Goal: Find specific page/section: Find specific page/section

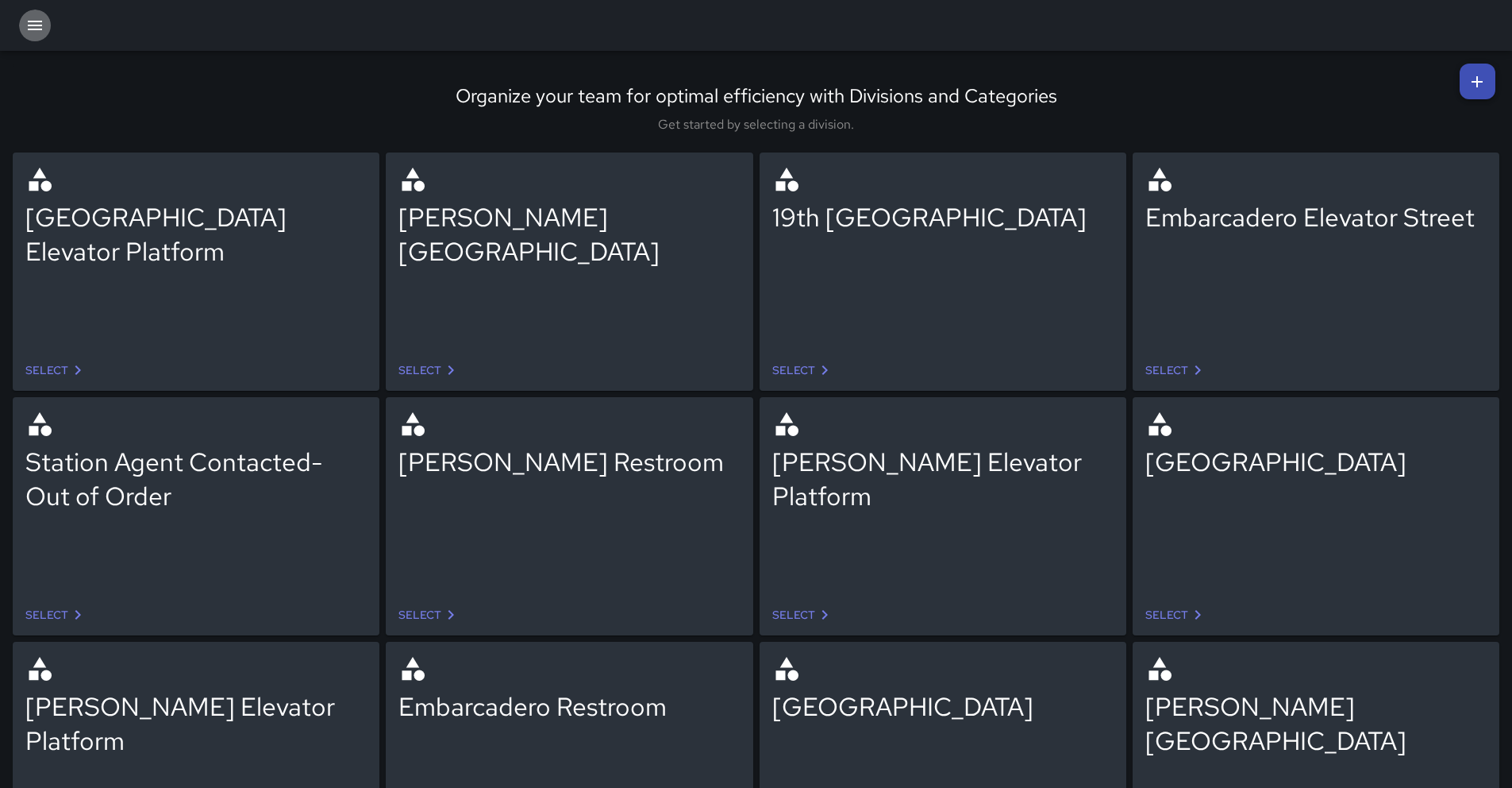
click at [43, 22] on icon "button" at bounding box center [35, 26] width 19 height 19
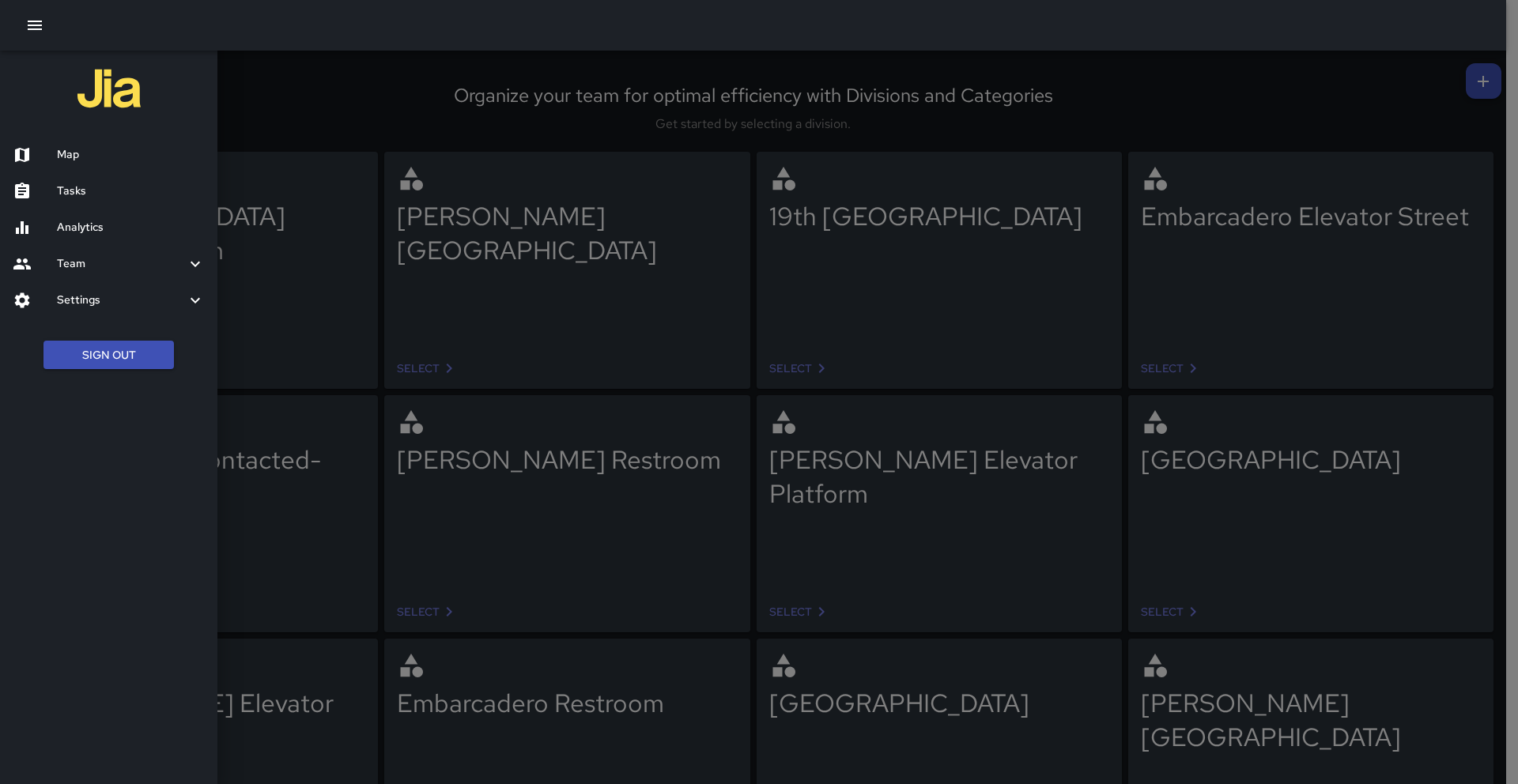
drag, startPoint x: 66, startPoint y: 149, endPoint x: 237, endPoint y: 106, distance: 176.3
click at [71, 144] on div "Map" at bounding box center [109, 154] width 217 height 36
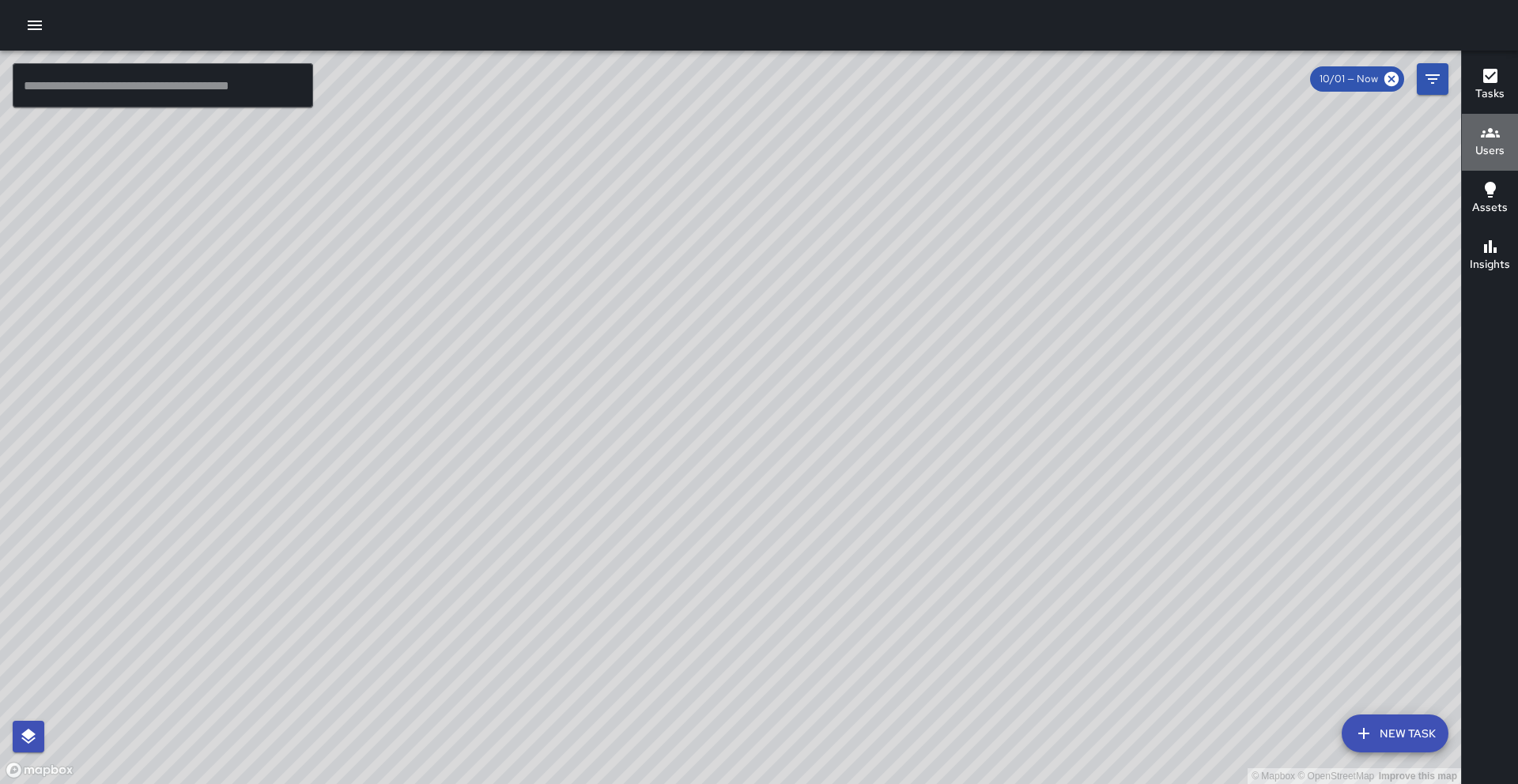
click at [1150, 143] on h6 "Users" at bounding box center [1490, 151] width 29 height 17
click at [1494, 141] on div "Users" at bounding box center [1490, 141] width 29 height 36
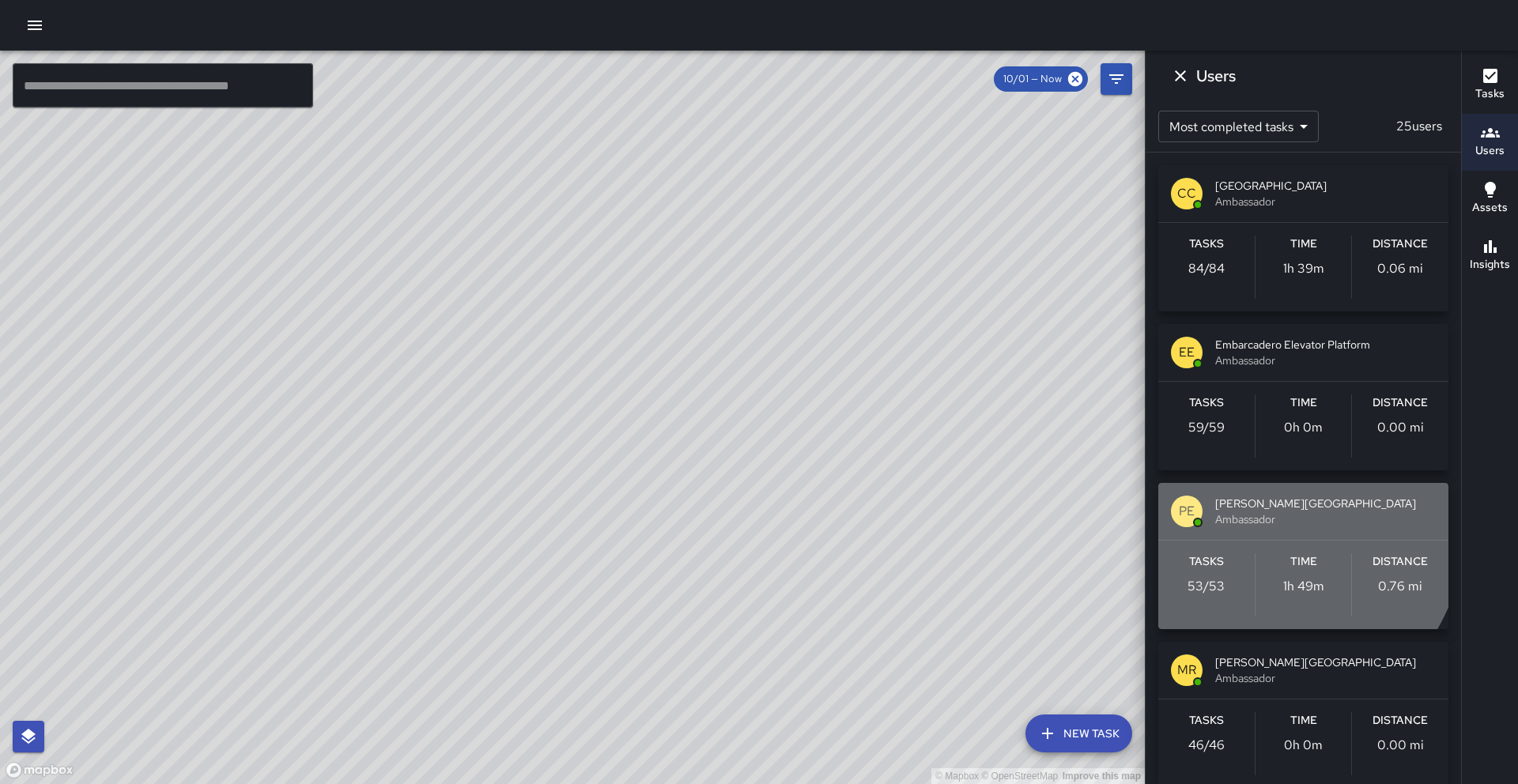
click at [1247, 520] on span "Ambassador" at bounding box center [1325, 518] width 221 height 16
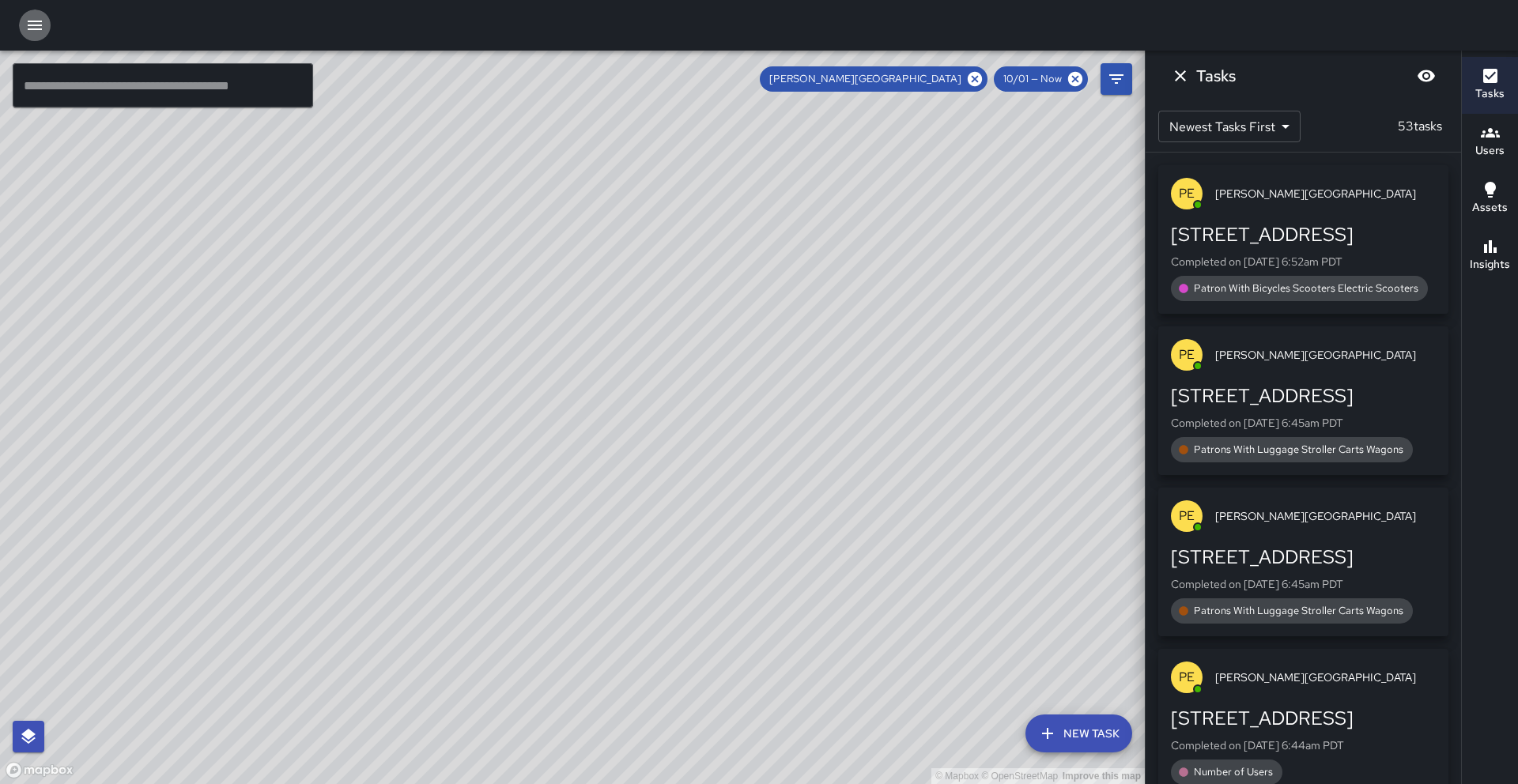
drag, startPoint x: 26, startPoint y: 20, endPoint x: 50, endPoint y: 42, distance: 32.6
click at [26, 20] on icon "button" at bounding box center [35, 25] width 19 height 19
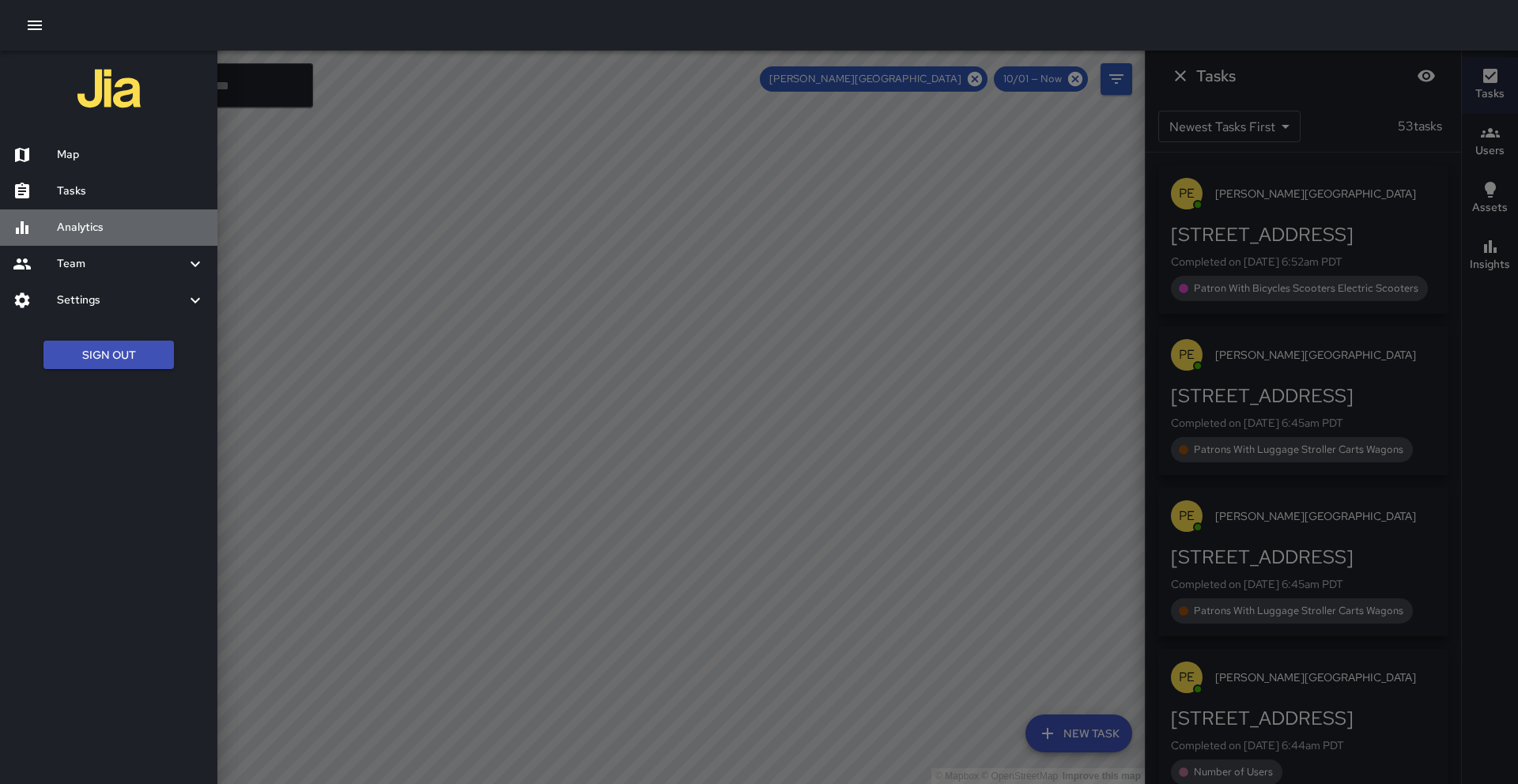
click at [132, 223] on h6 "Analytics" at bounding box center [131, 227] width 148 height 17
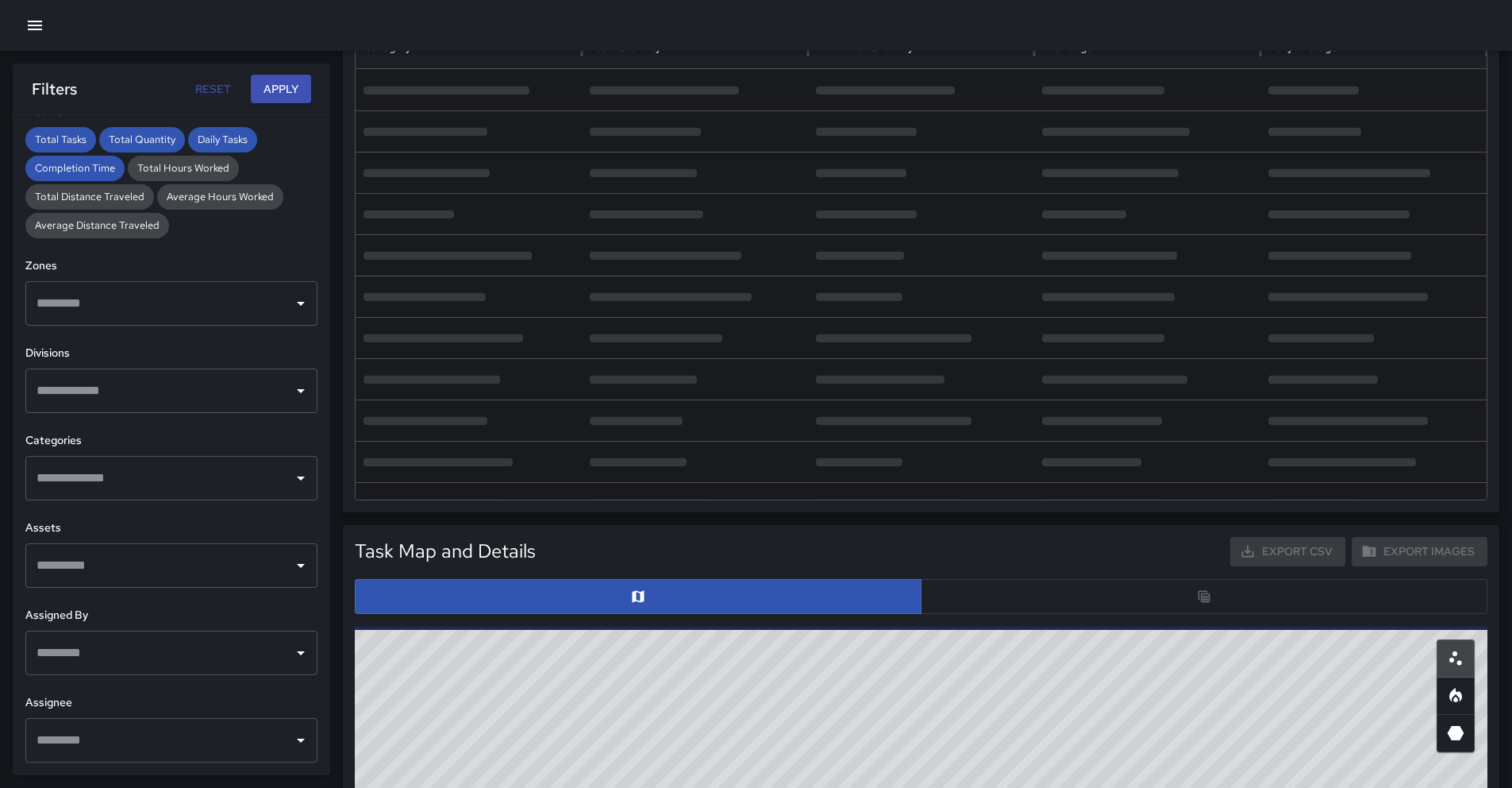
scroll to position [425, 0]
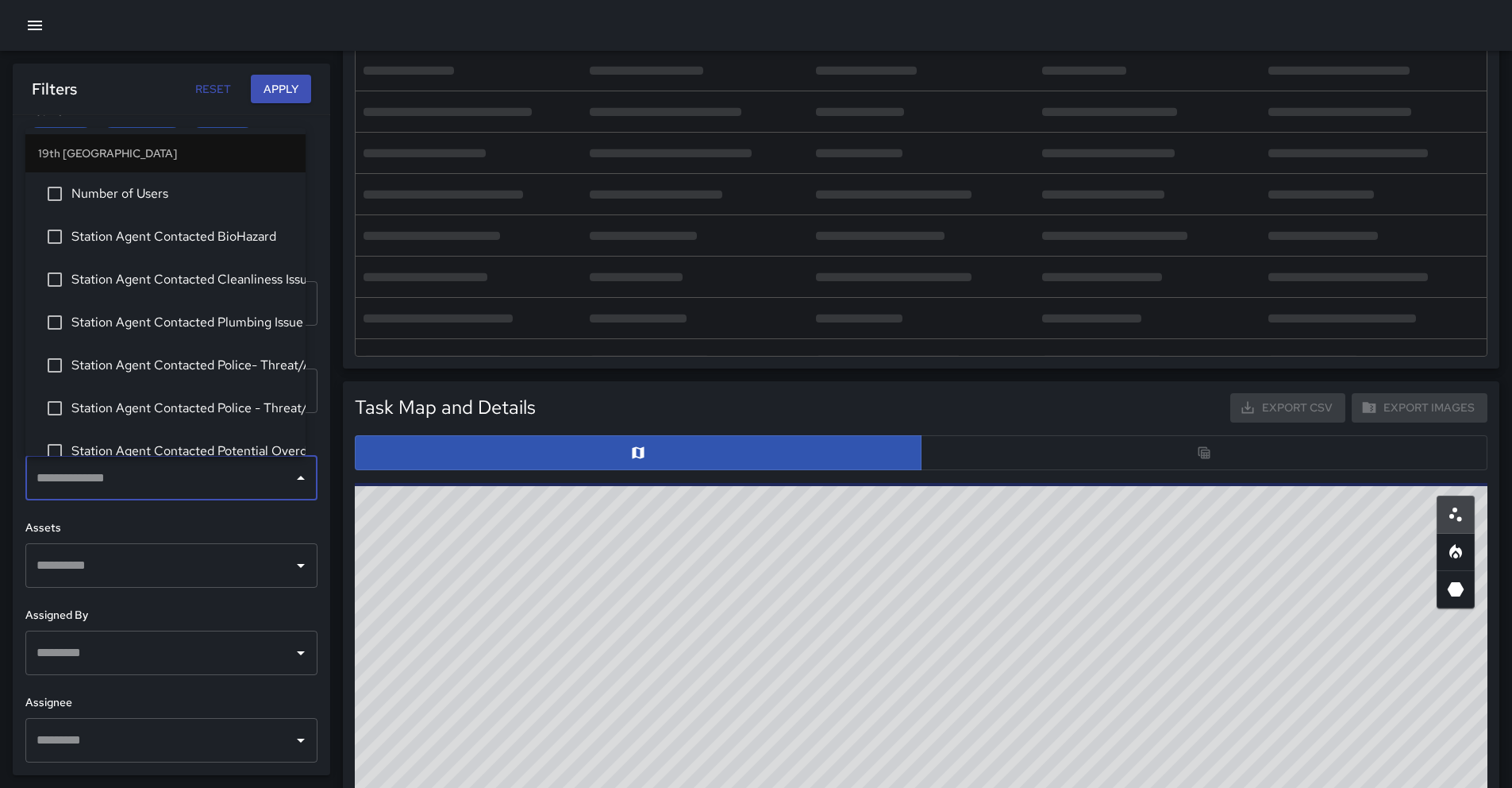
click at [176, 487] on input "text" at bounding box center [159, 478] width 254 height 30
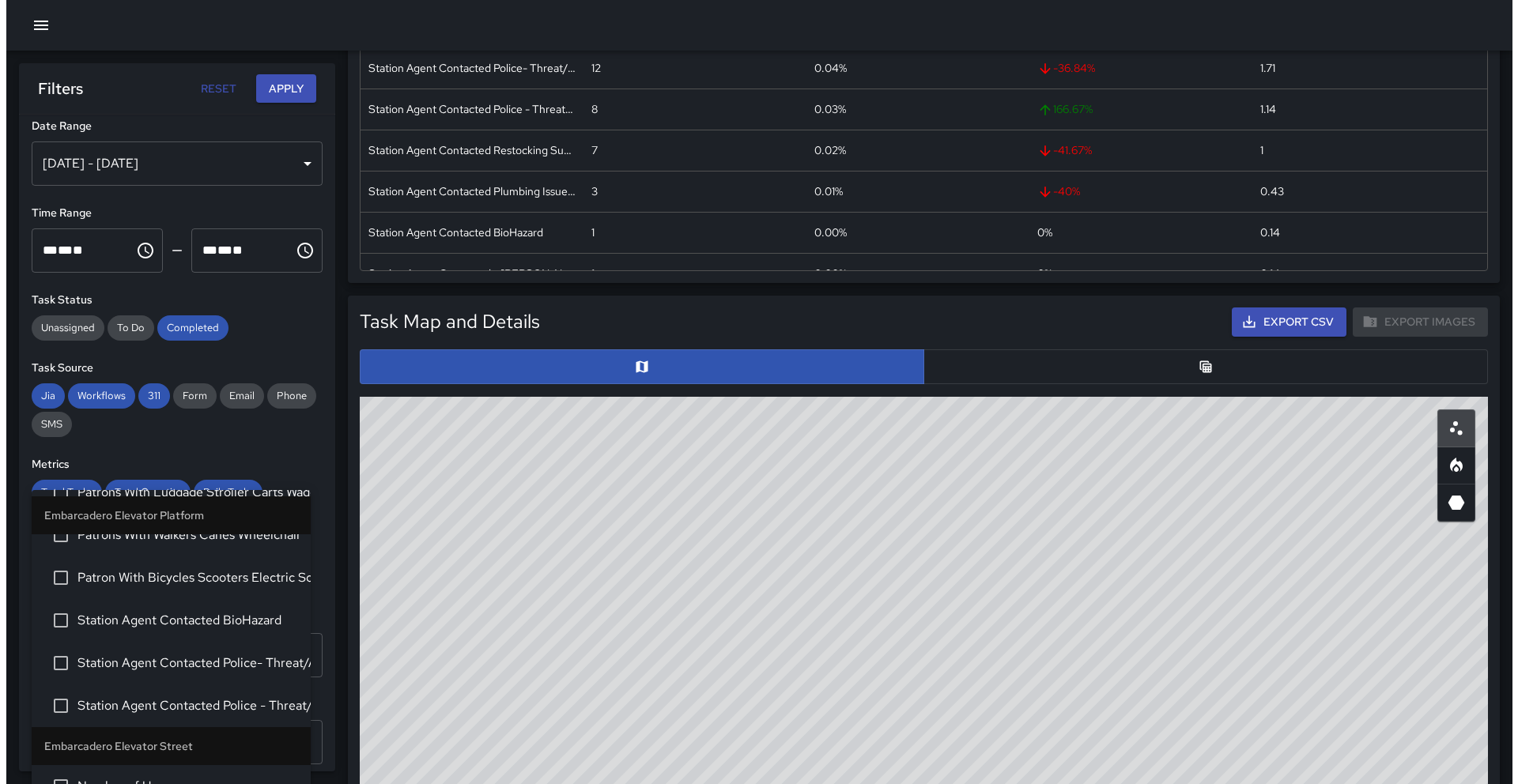
scroll to position [0, 0]
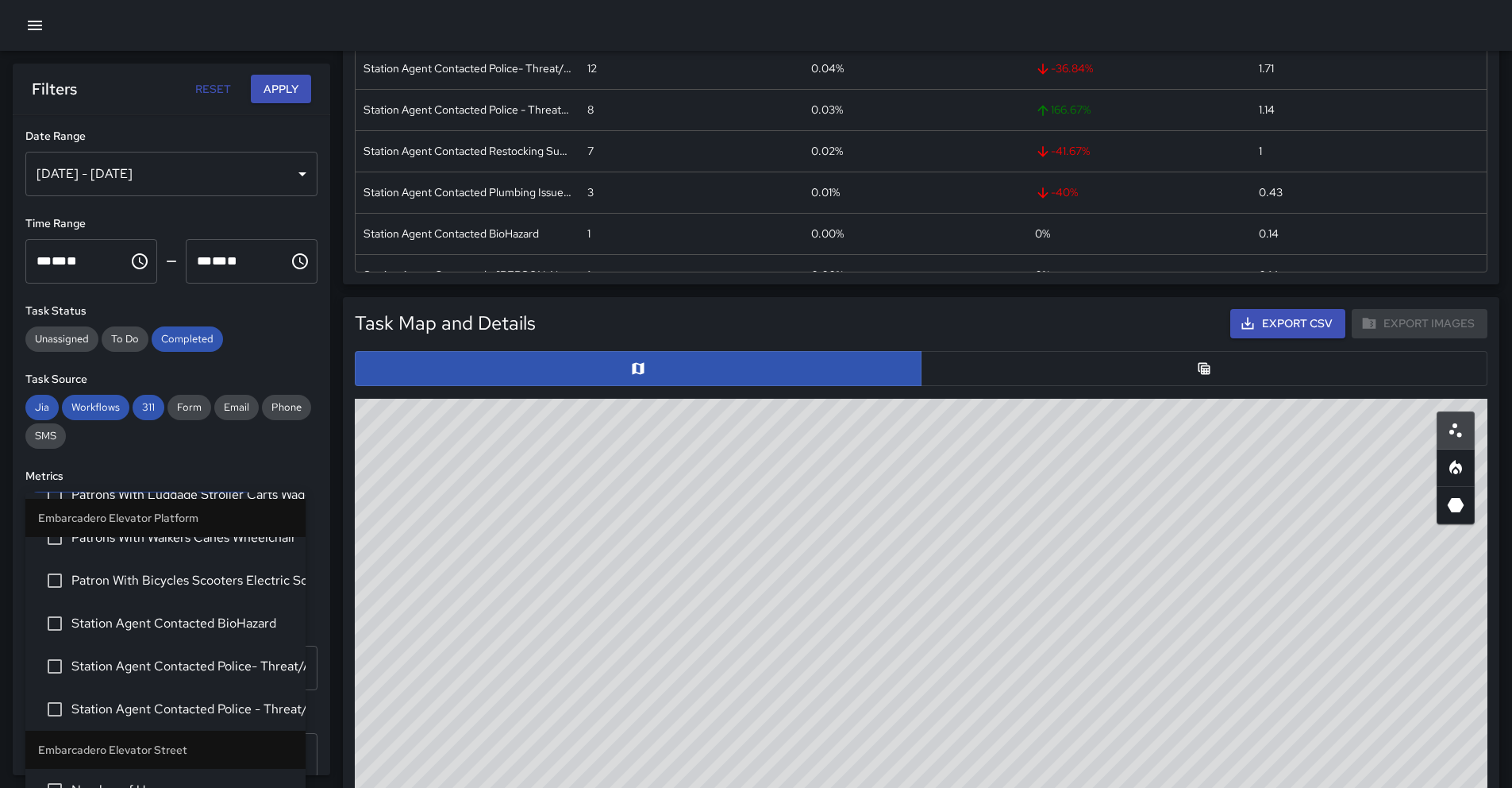
click at [28, 26] on icon "button" at bounding box center [35, 25] width 14 height 9
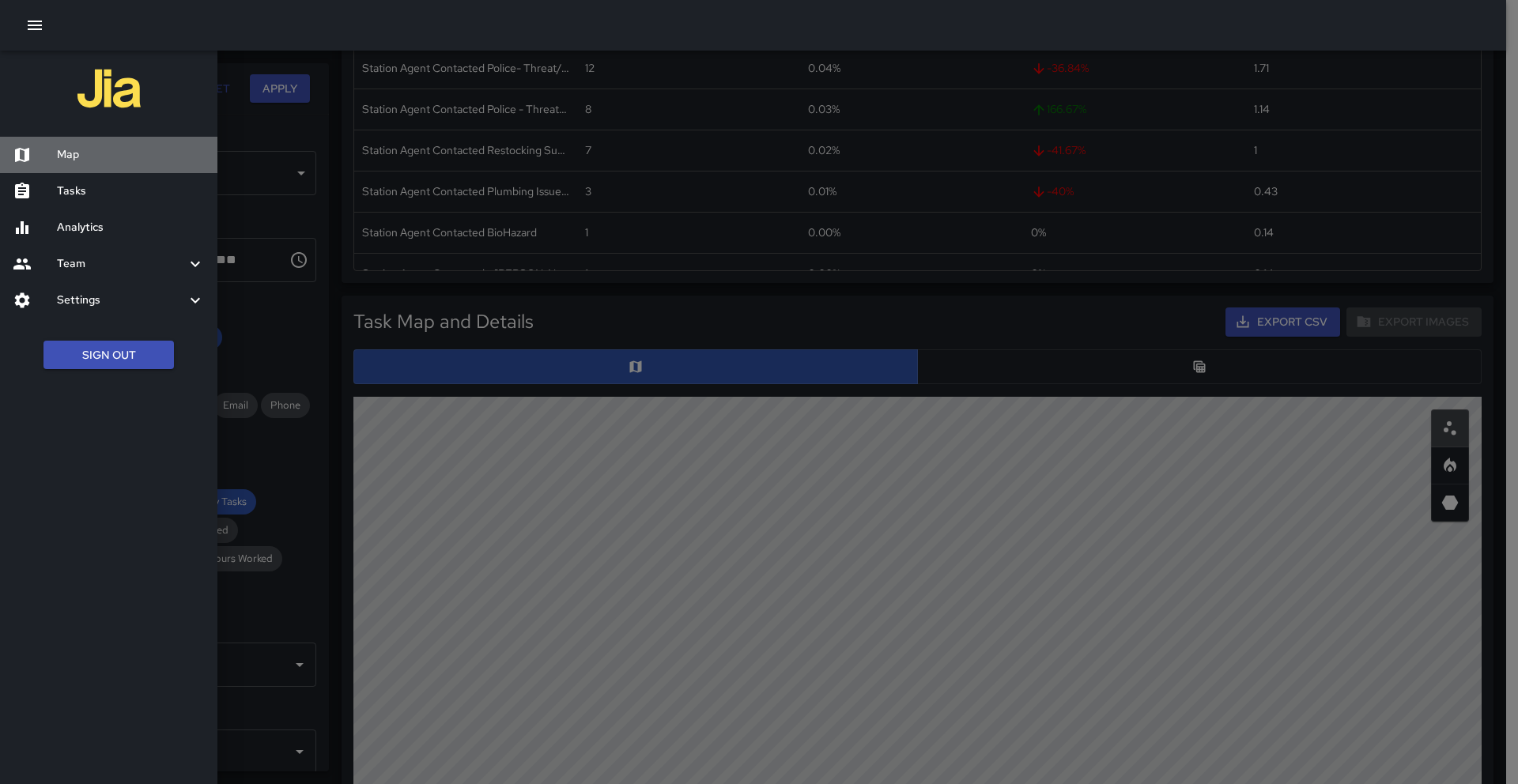
click at [115, 148] on h6 "Map" at bounding box center [131, 154] width 148 height 17
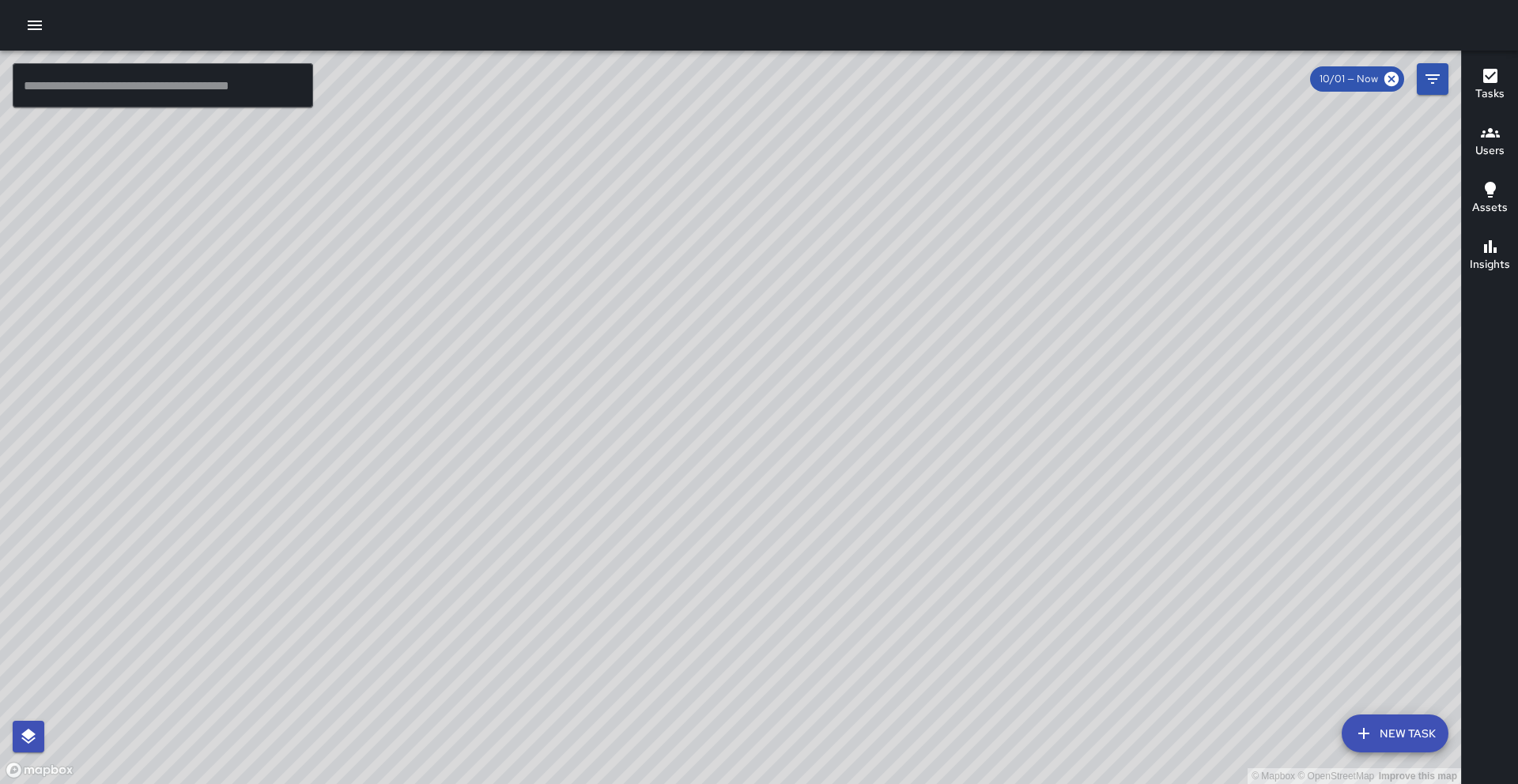
click at [1479, 146] on h6 "Users" at bounding box center [1490, 151] width 29 height 17
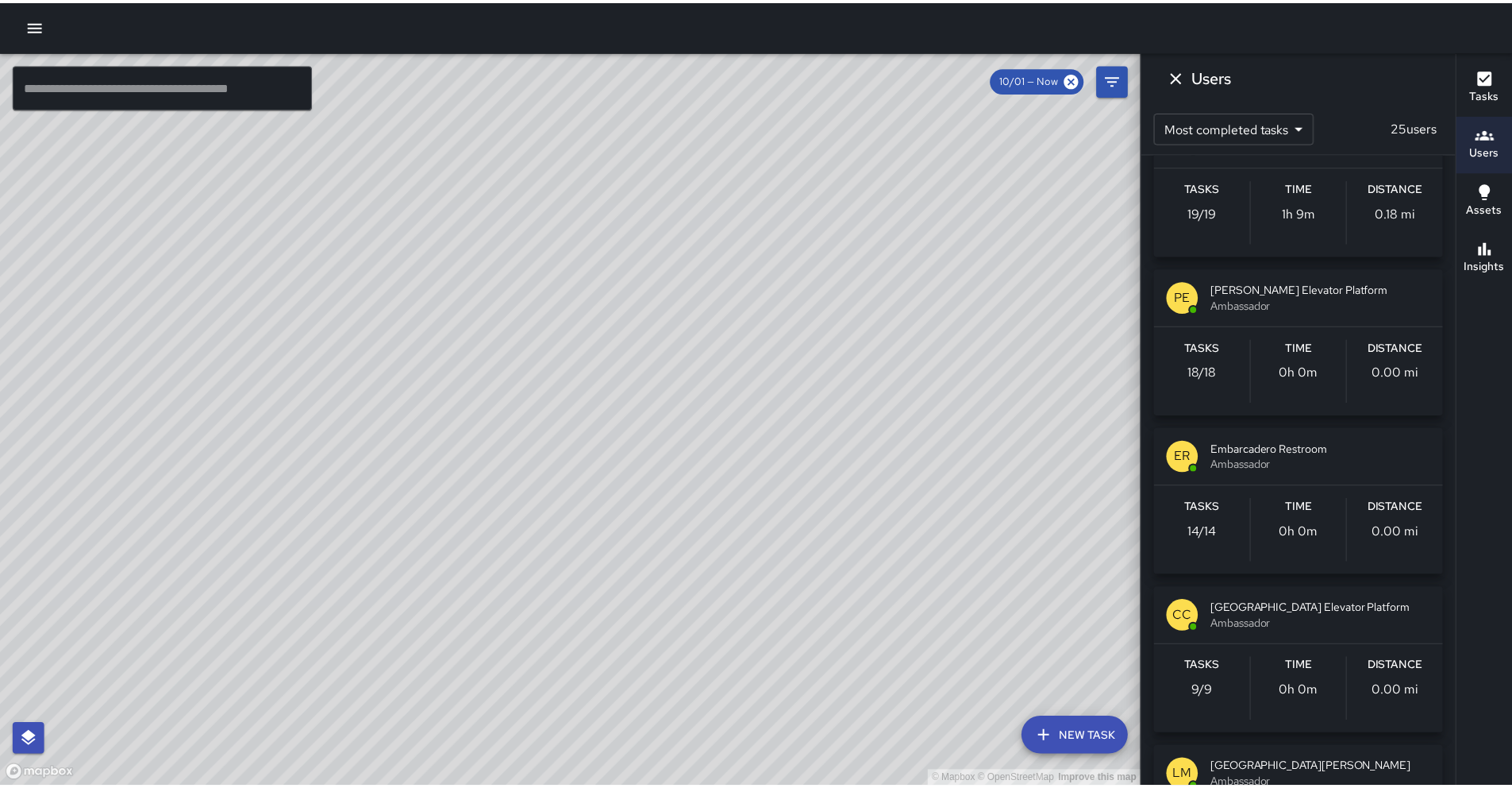
scroll to position [808, 0]
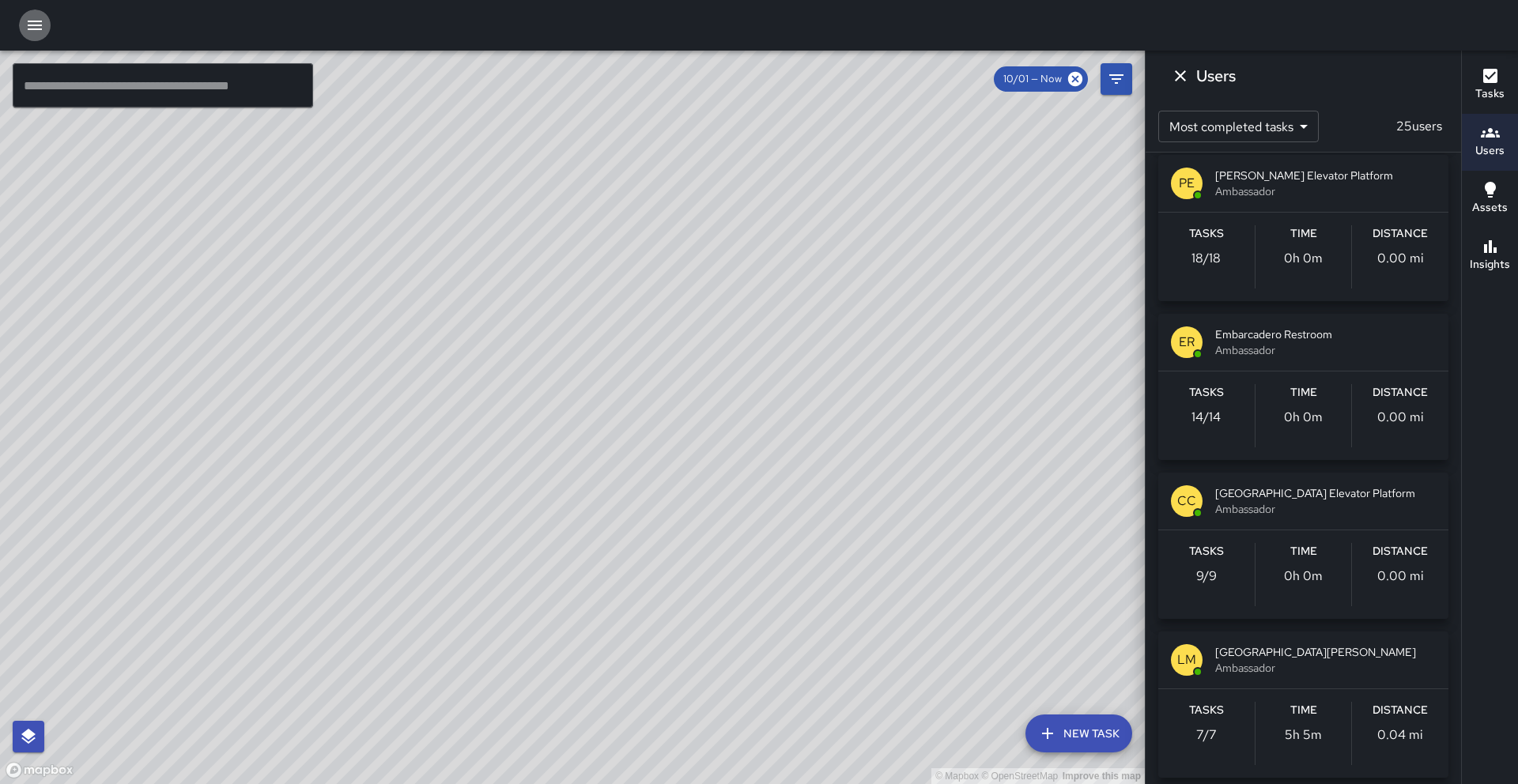
click at [39, 25] on icon "button" at bounding box center [35, 25] width 14 height 9
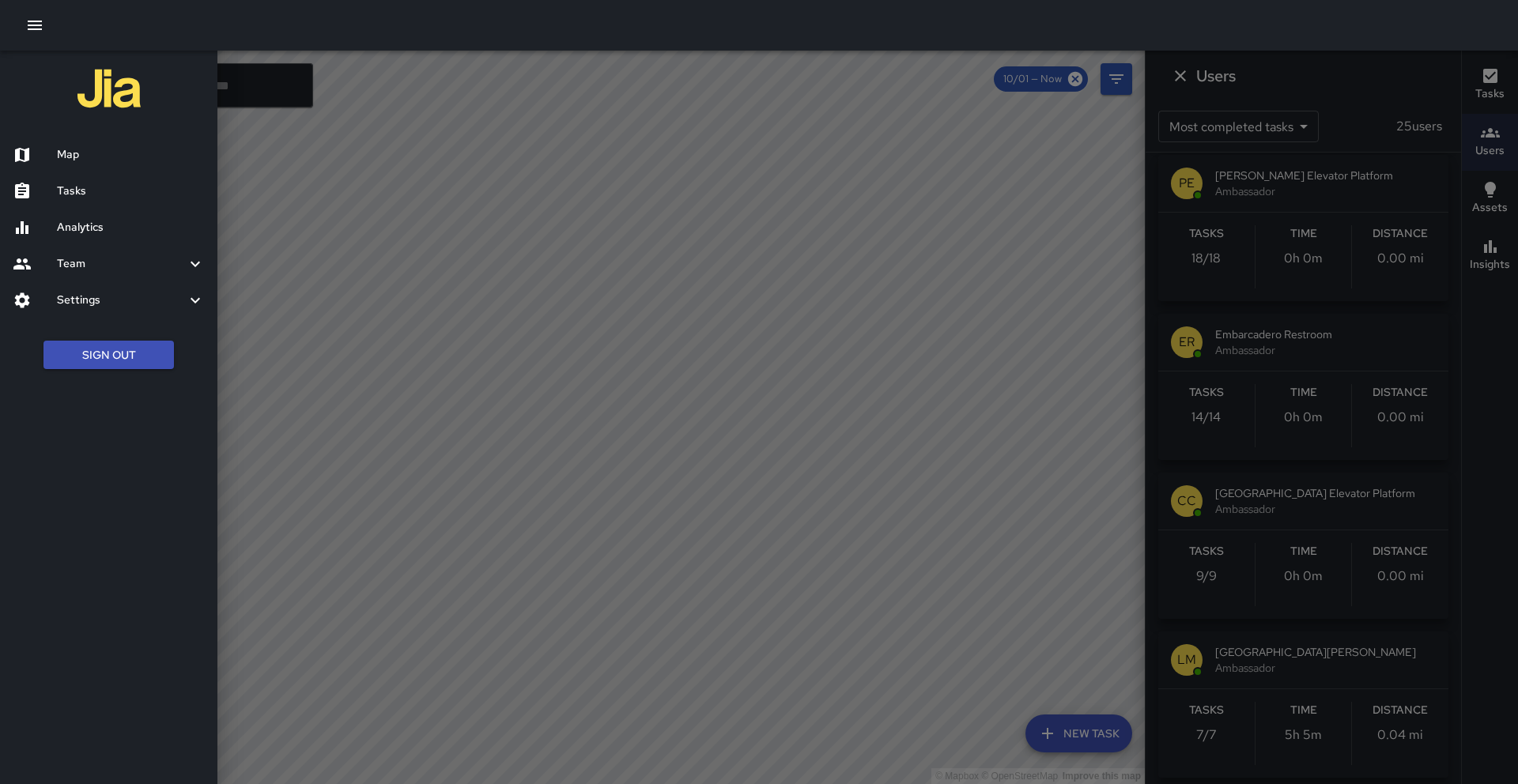
click at [341, 460] on div at bounding box center [759, 392] width 1518 height 784
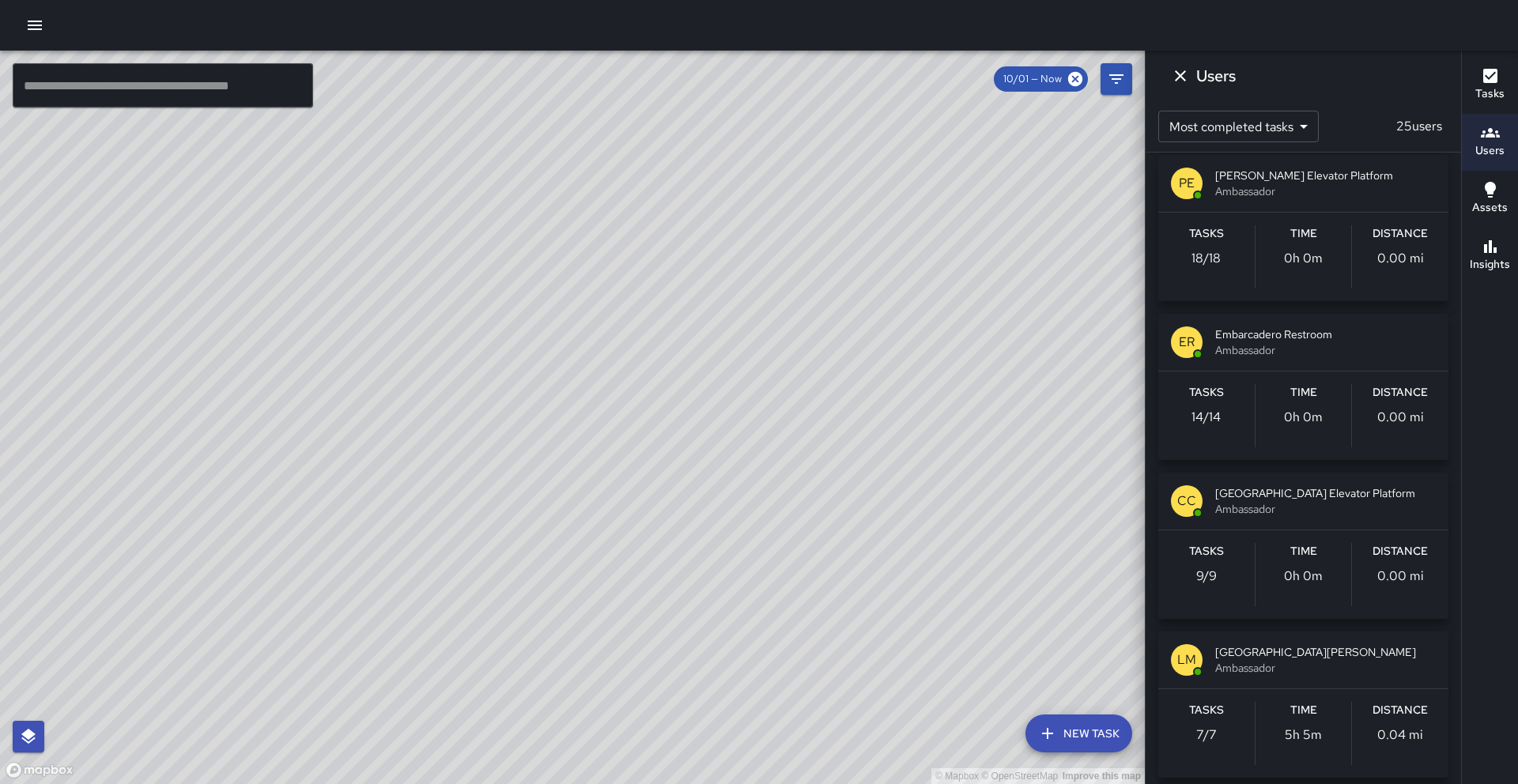
click at [41, 39] on button "button" at bounding box center [34, 25] width 31 height 31
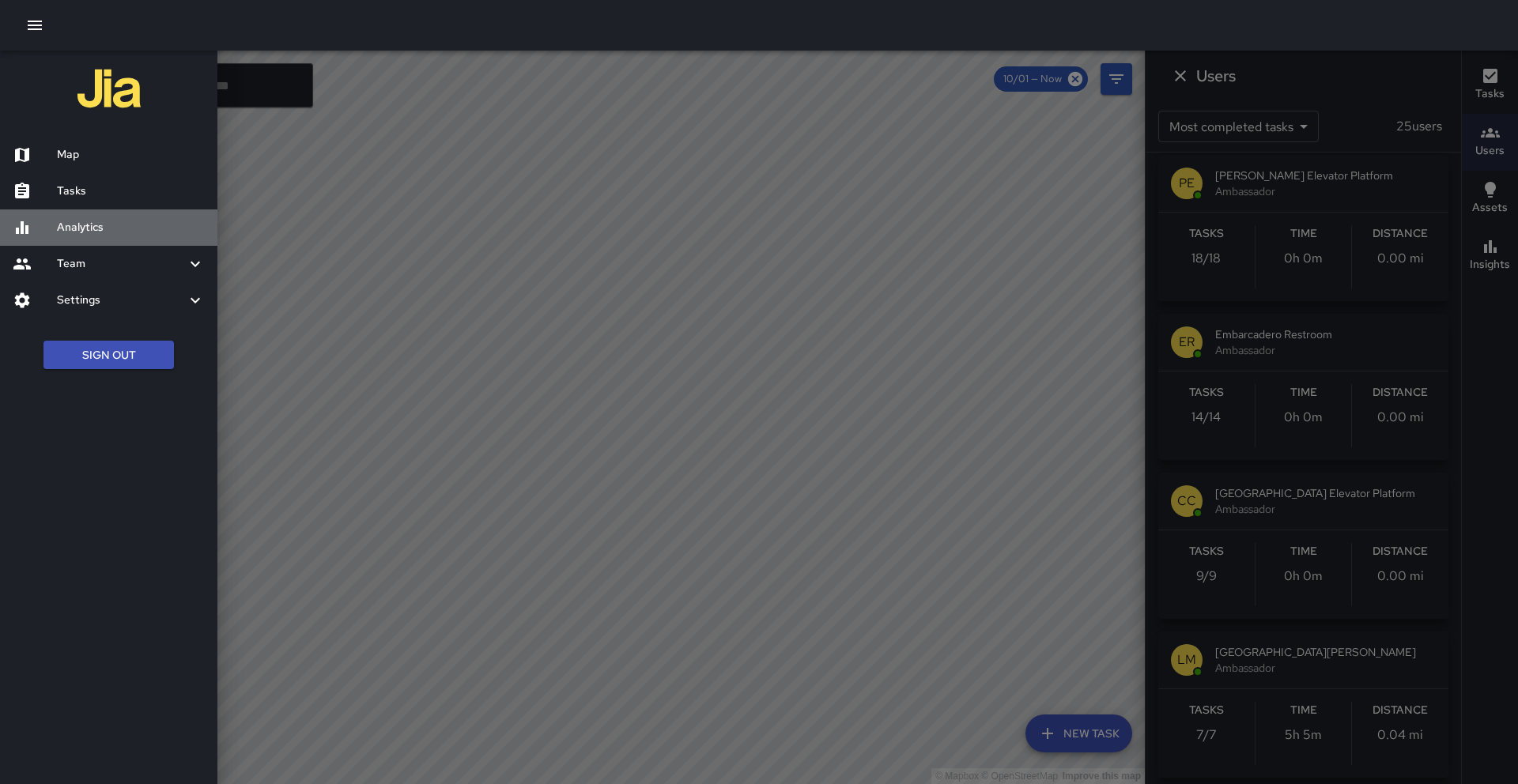
click at [94, 226] on h6 "Analytics" at bounding box center [131, 227] width 148 height 17
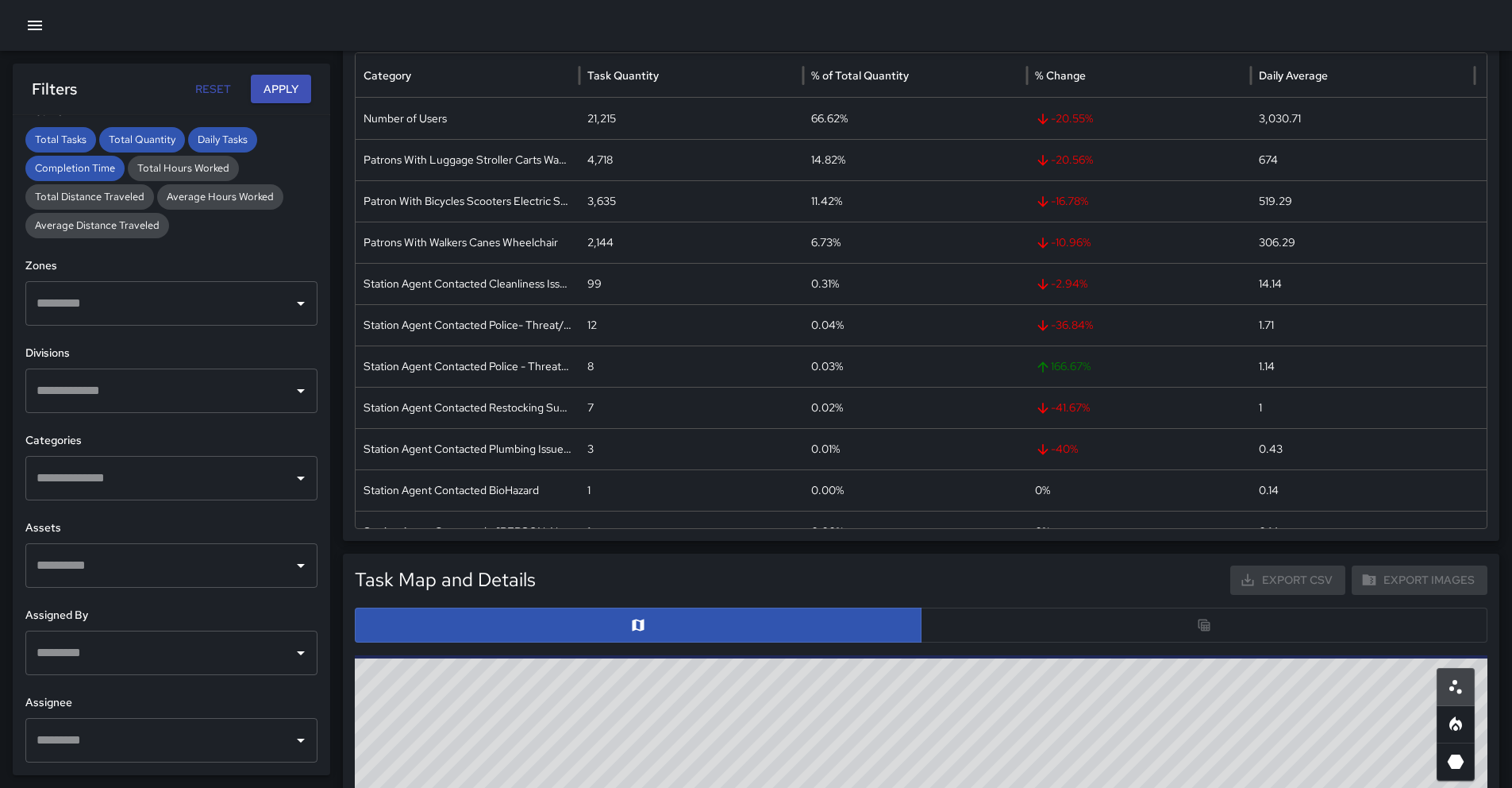
scroll to position [542, 0]
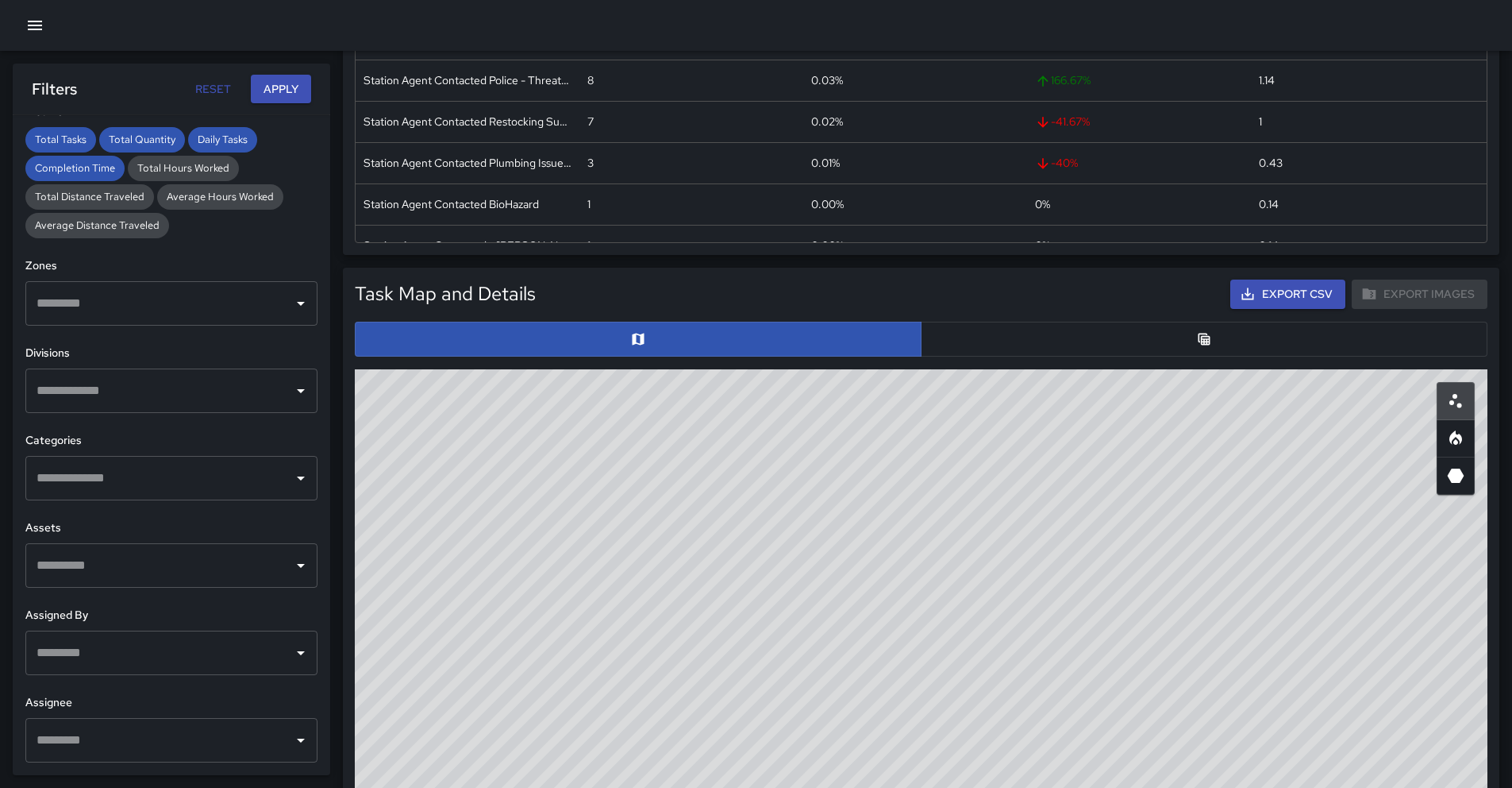
click at [173, 472] on input "text" at bounding box center [159, 478] width 254 height 30
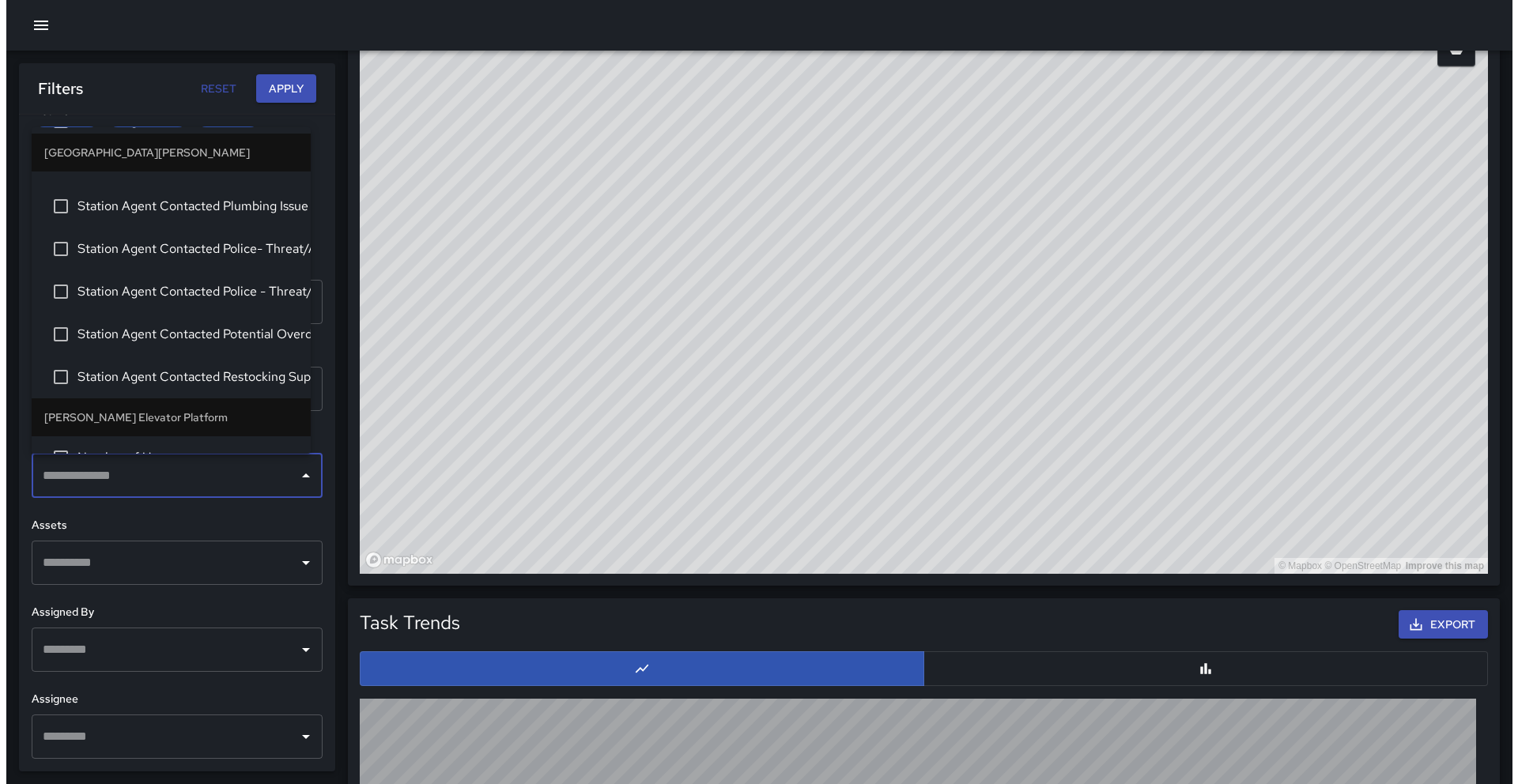
scroll to position [2605, 0]
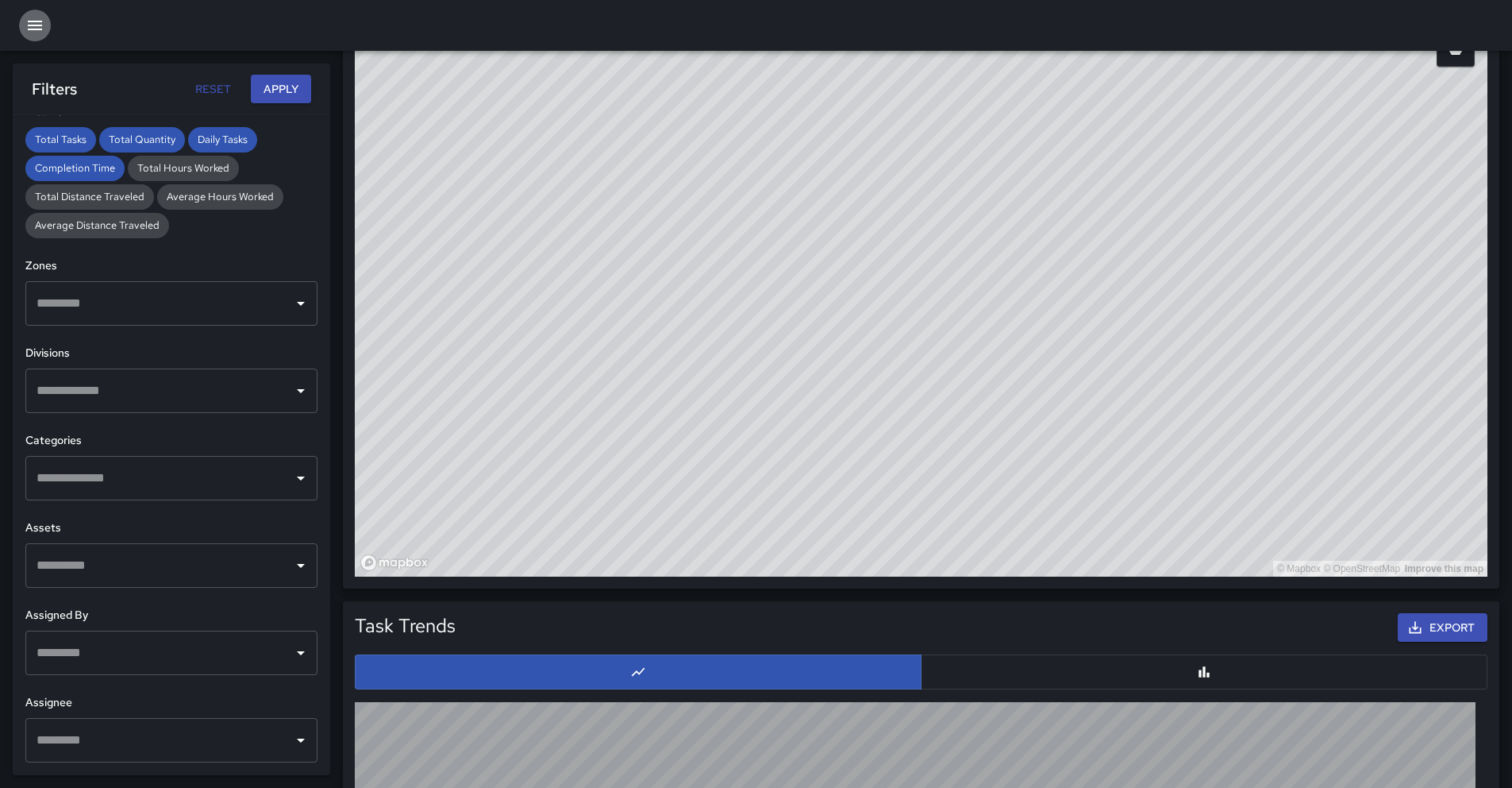
click at [32, 30] on icon "button" at bounding box center [35, 26] width 19 height 19
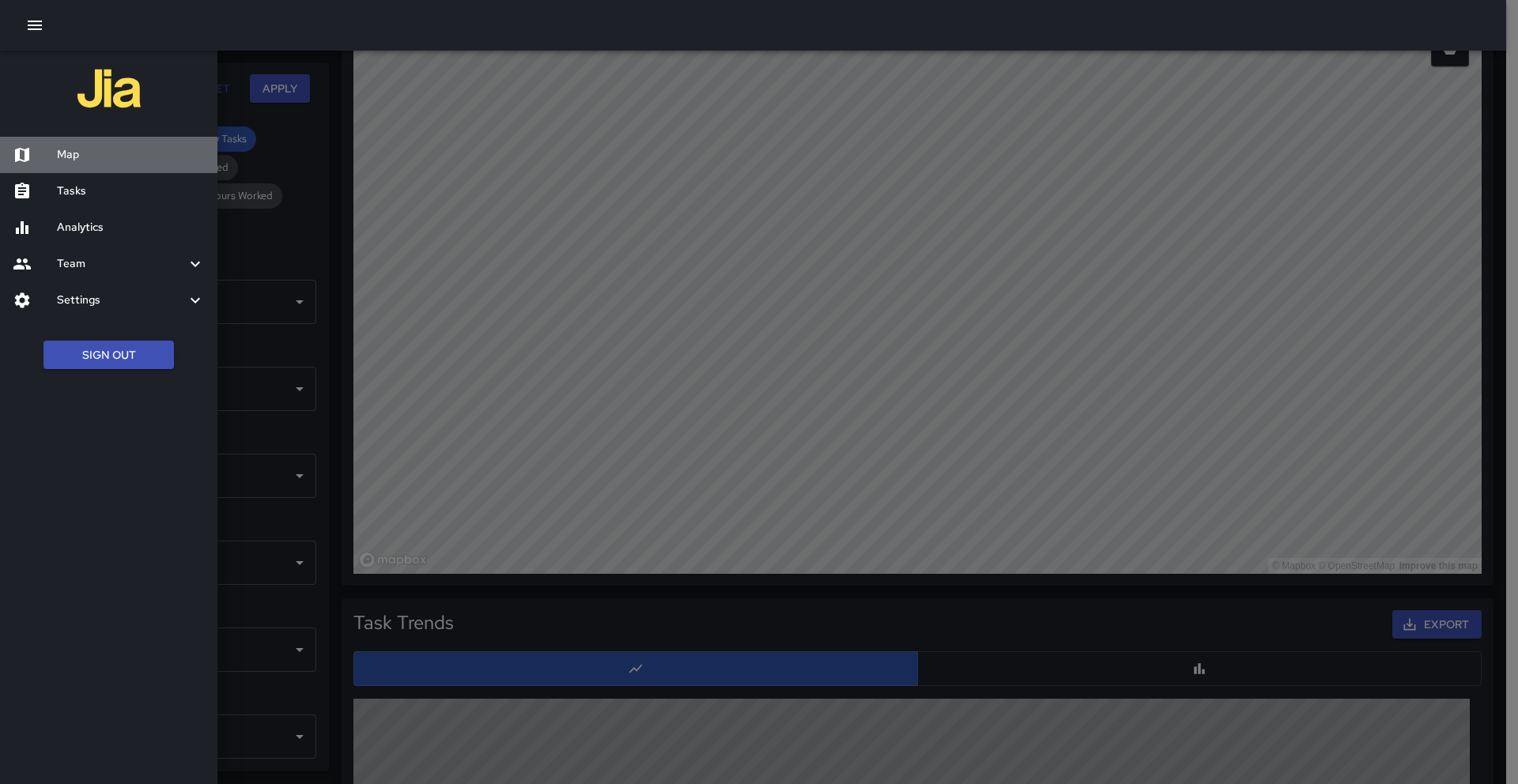
click at [102, 155] on h6 "Map" at bounding box center [131, 154] width 148 height 17
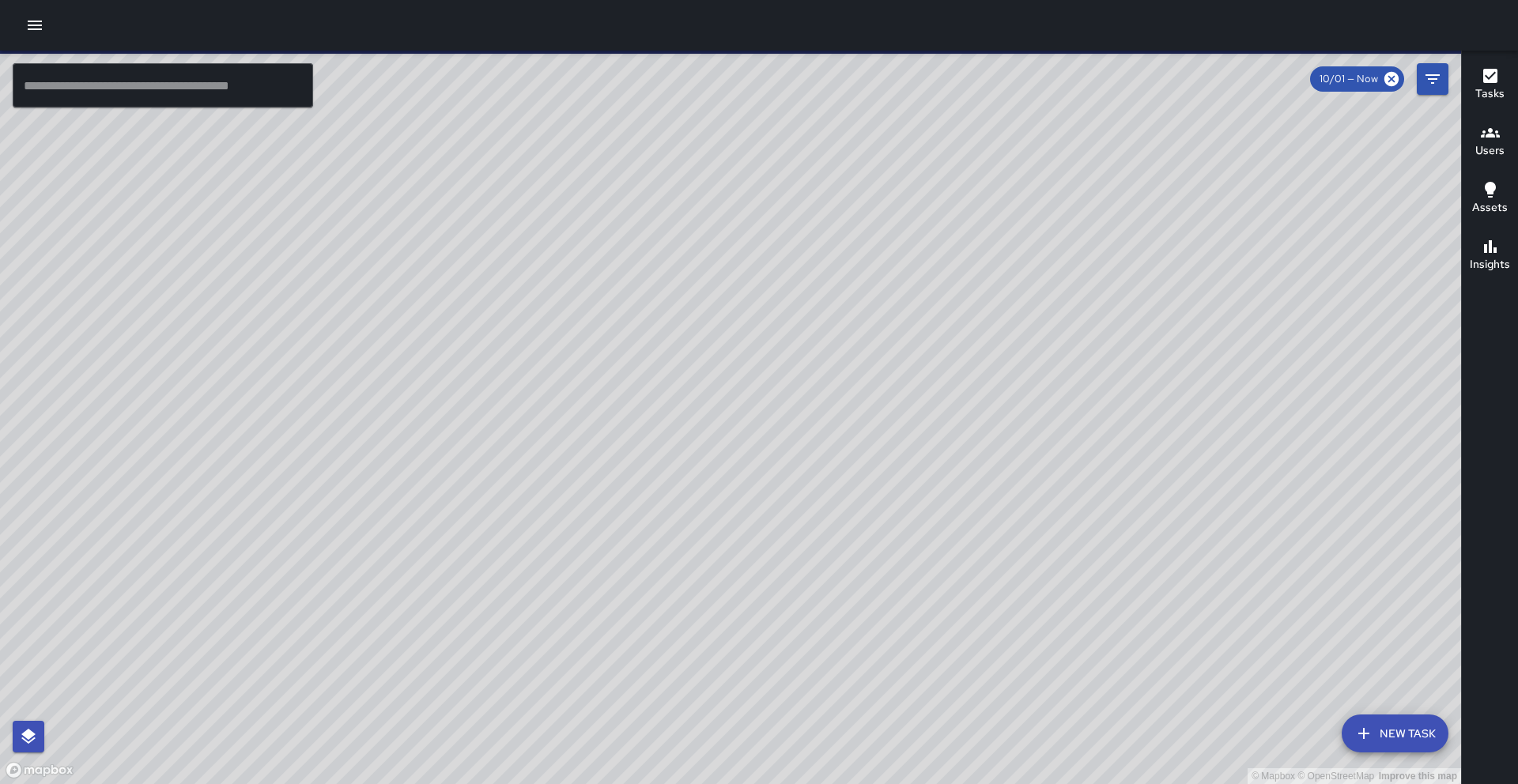
click at [1488, 141] on icon "button" at bounding box center [1490, 132] width 19 height 19
